Goal: Navigation & Orientation: Find specific page/section

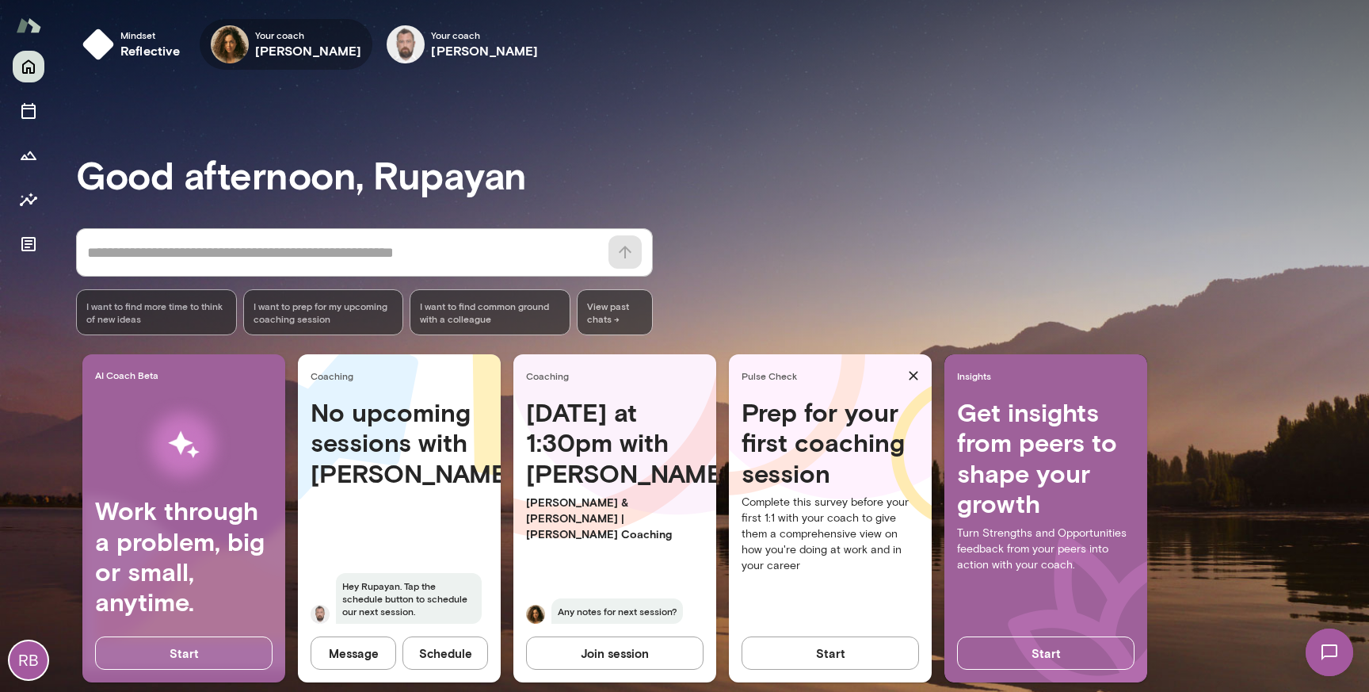
click at [309, 49] on h6 "[PERSON_NAME]" at bounding box center [308, 50] width 107 height 19
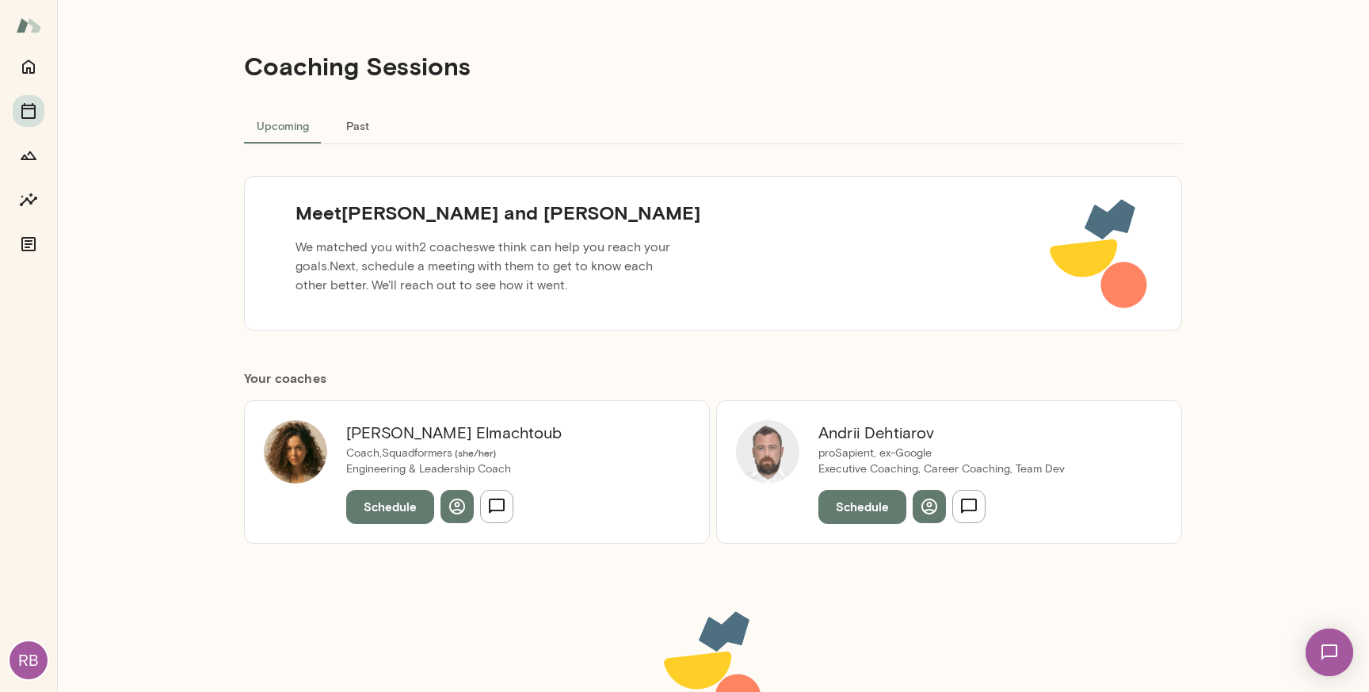
click at [1276, 182] on div "Coaching Sessions Upcoming Past Meet [PERSON_NAME] and [PERSON_NAME] We matched…" at bounding box center [713, 346] width 1312 height 692
click at [1296, 176] on div "Coaching Sessions Upcoming Past Meet [PERSON_NAME] and [PERSON_NAME] We matched…" at bounding box center [713, 346] width 1312 height 692
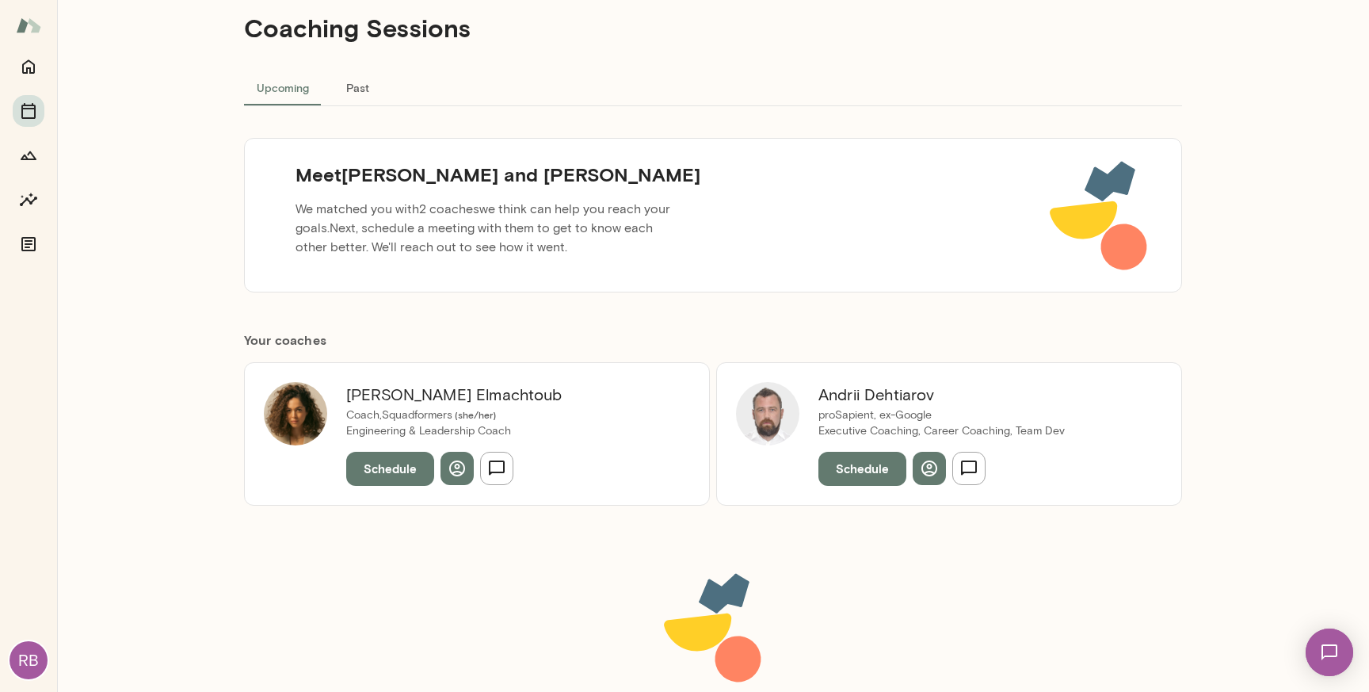
scroll to position [48, 0]
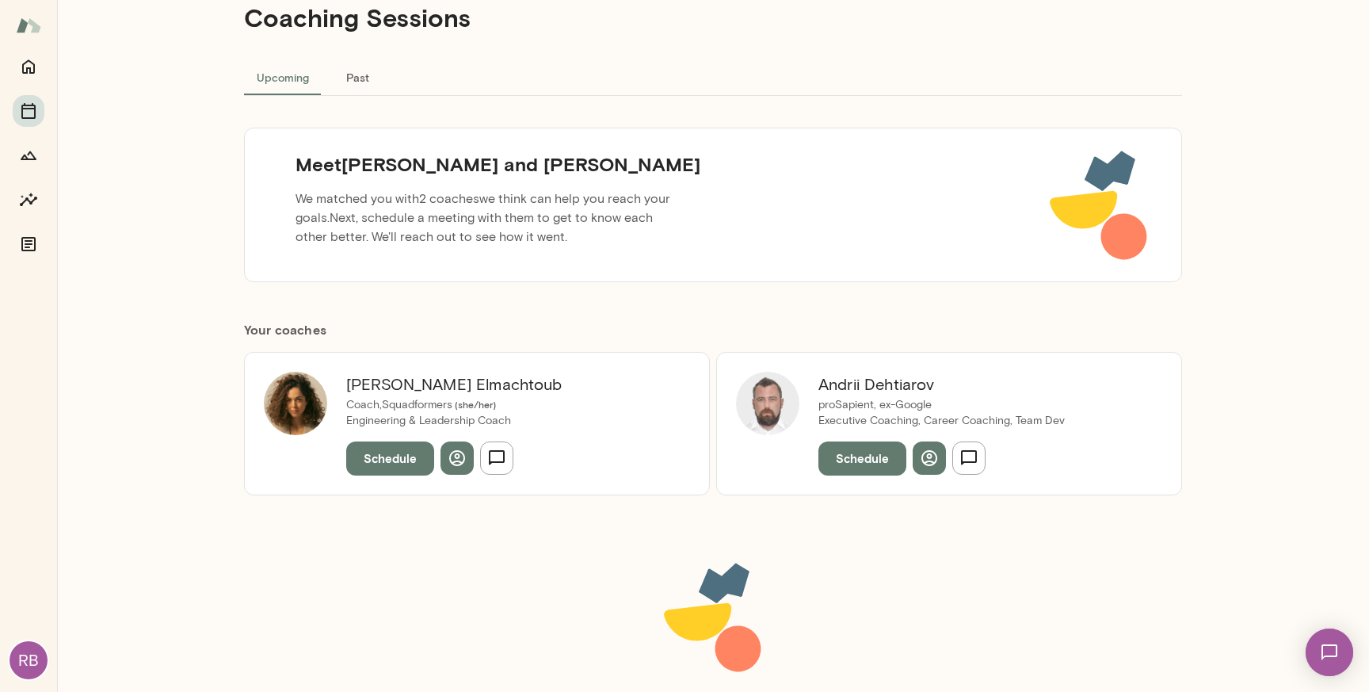
click at [414, 387] on h6 "[PERSON_NAME]" at bounding box center [454, 384] width 216 height 25
click at [460, 390] on h6 "[PERSON_NAME]" at bounding box center [454, 384] width 216 height 25
click at [437, 249] on p "We matched you with 2 coaches we think can help you reach your goals. Next, sch…" at bounding box center [486, 218] width 406 height 70
click at [455, 463] on icon "button" at bounding box center [457, 457] width 19 height 19
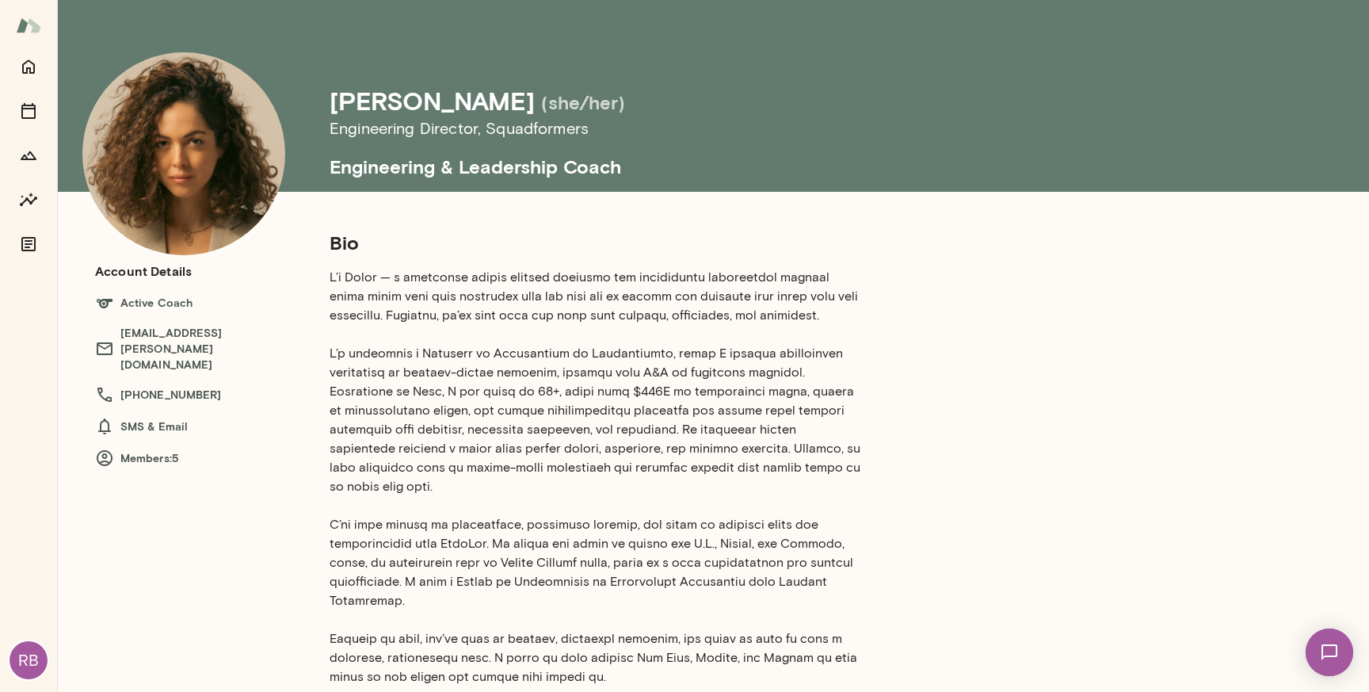
scroll to position [14, 0]
